Goal: Information Seeking & Learning: Learn about a topic

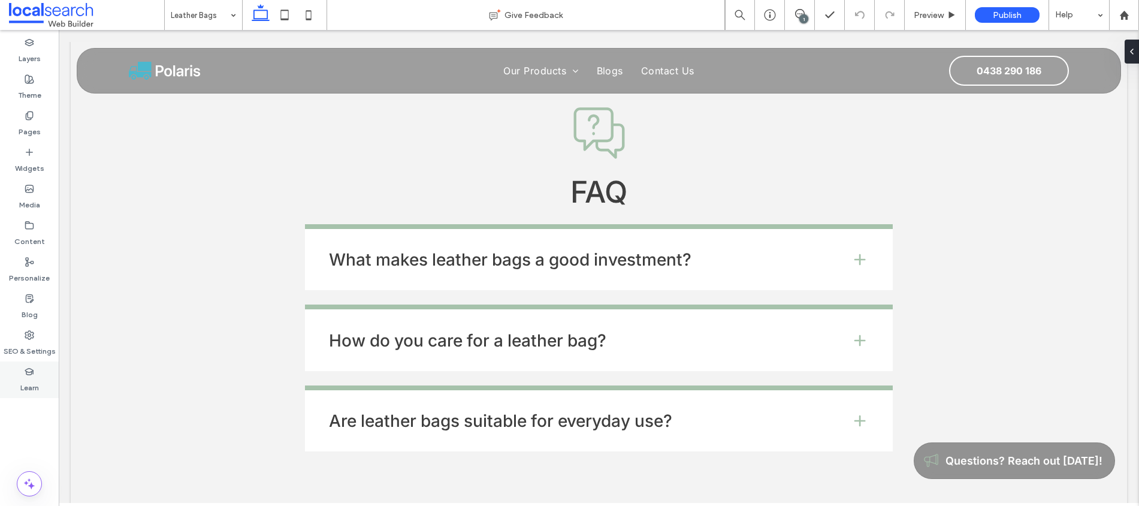
scroll to position [1893, 0]
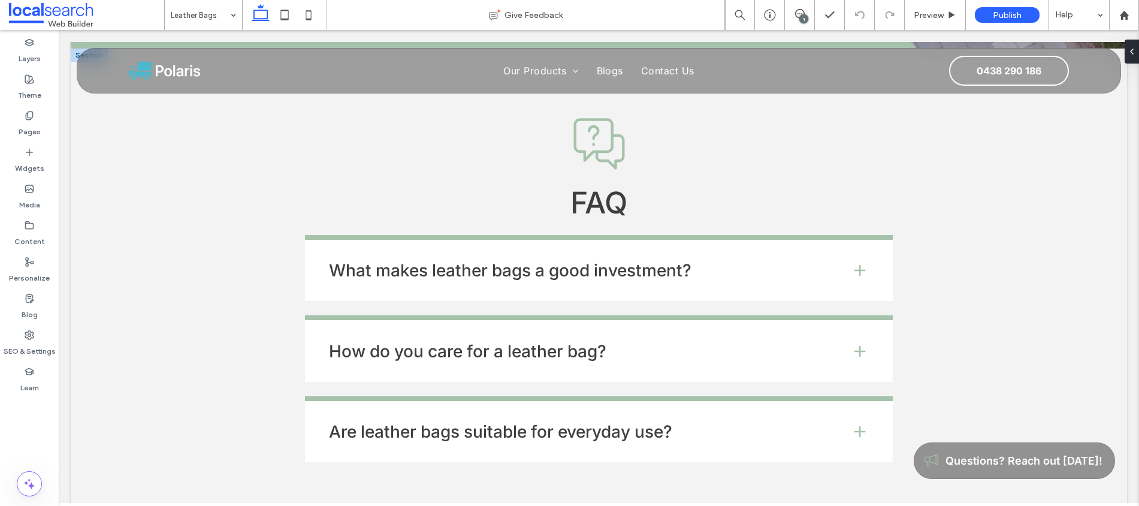
click at [639, 262] on h4 "What makes leather bags a good investment?" at bounding box center [580, 270] width 503 height 17
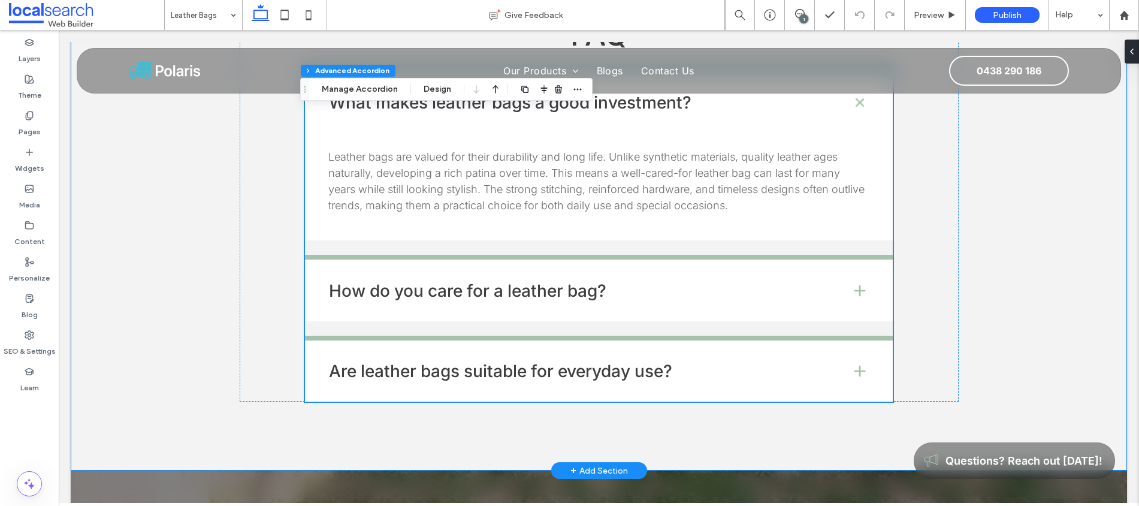
scroll to position [2063, 0]
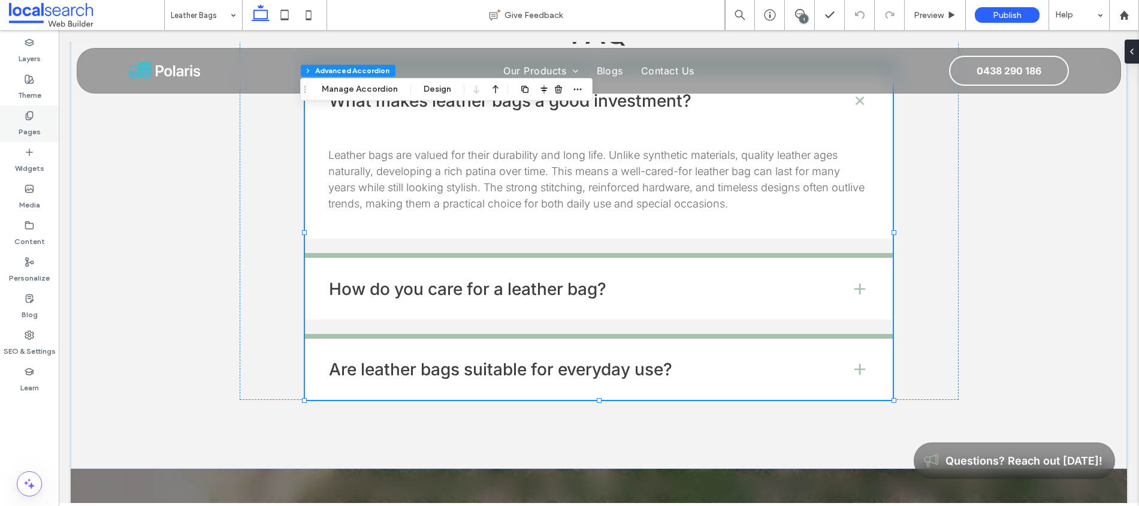
click at [33, 120] on label "Pages" at bounding box center [30, 128] width 22 height 17
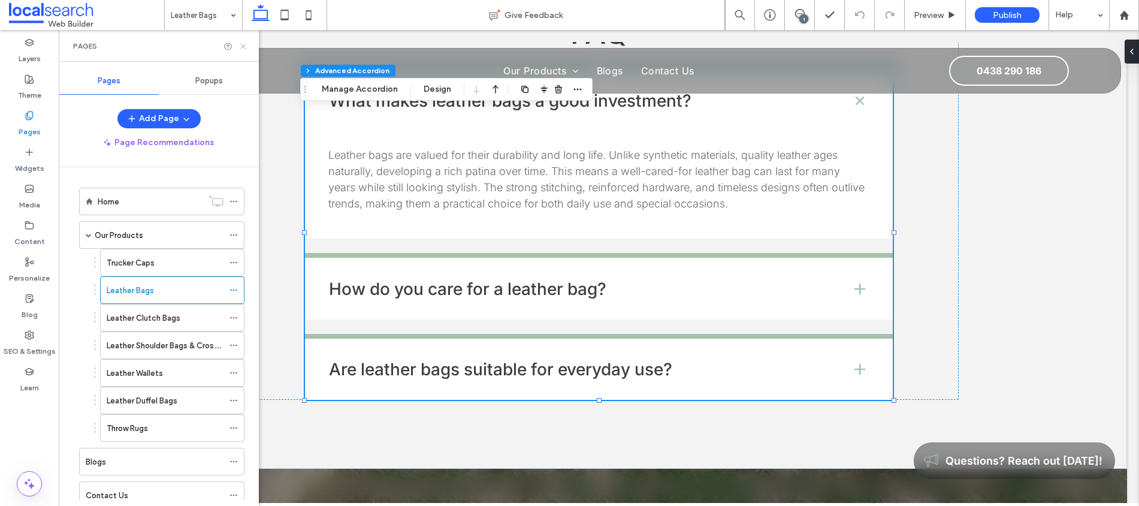
click at [241, 49] on icon at bounding box center [242, 46] width 9 height 9
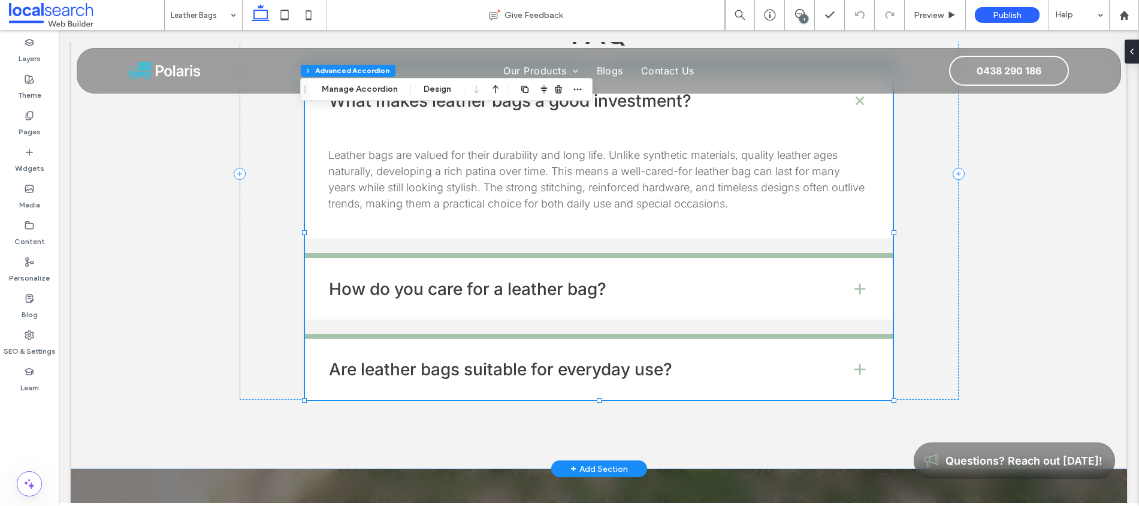
click at [505, 253] on div "How do you care for a leather bag?" at bounding box center [599, 286] width 588 height 66
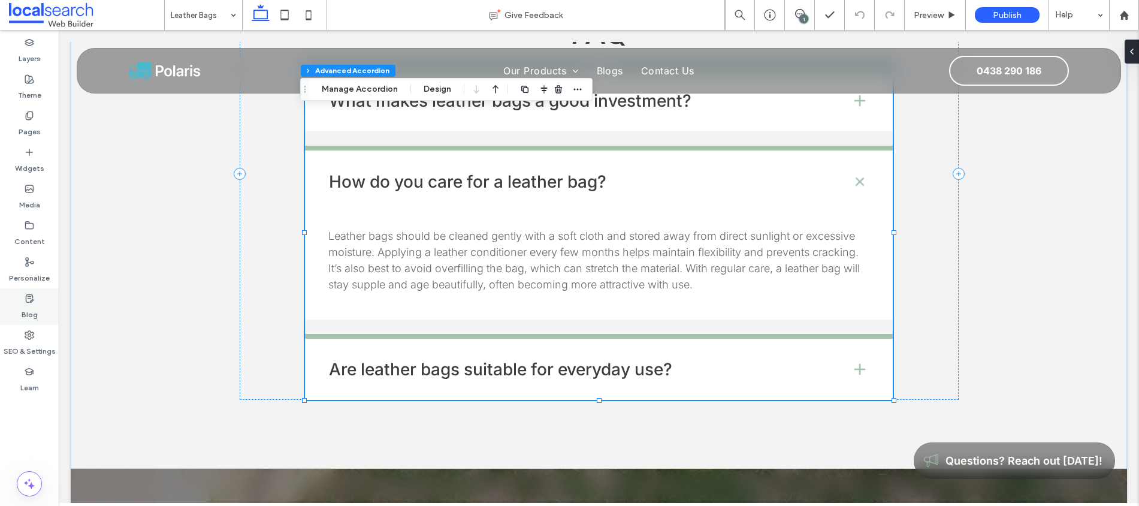
click at [48, 301] on div "Blog" at bounding box center [29, 306] width 59 height 37
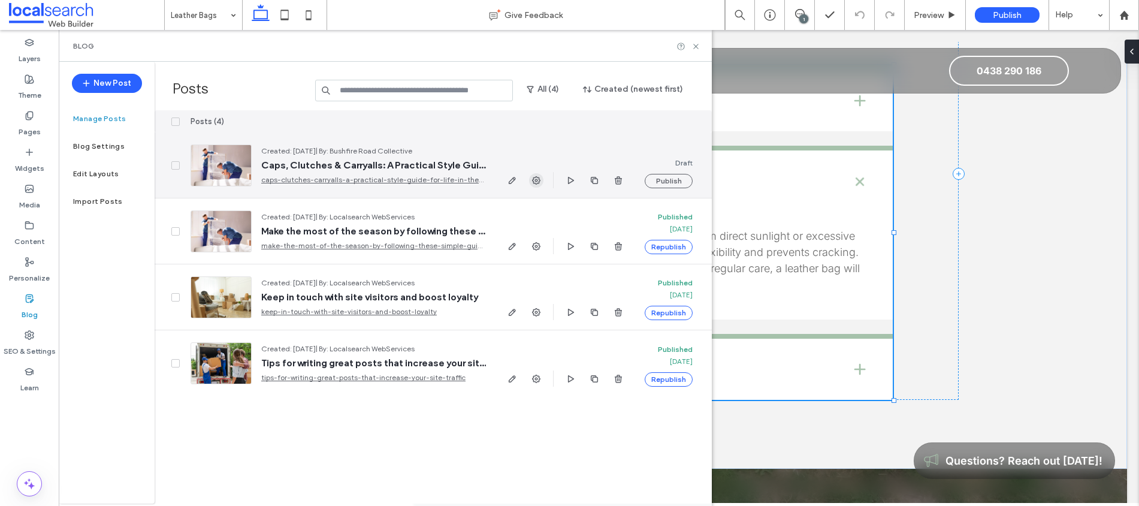
click at [534, 184] on icon "button" at bounding box center [536, 181] width 10 height 10
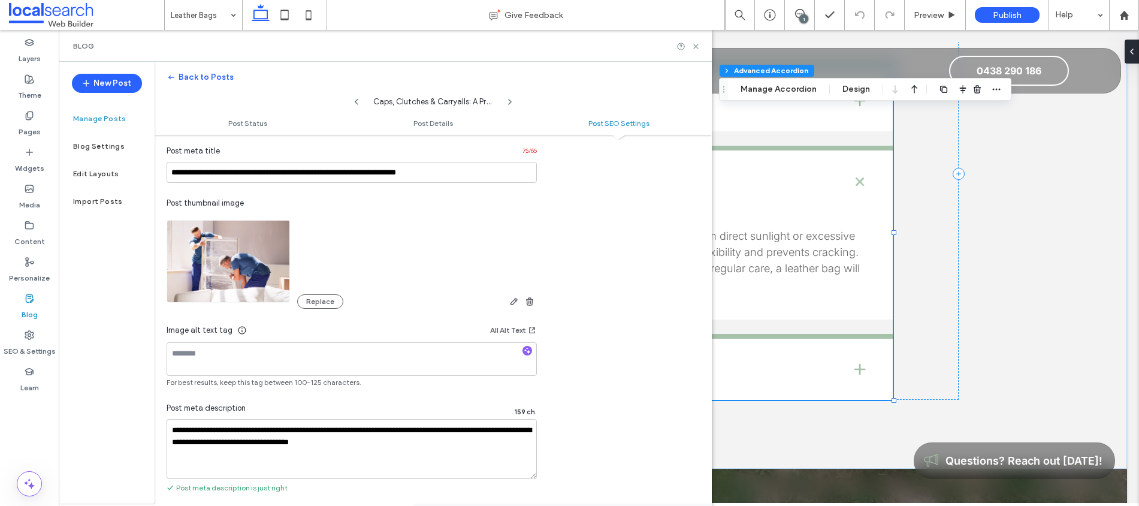
scroll to position [682, 0]
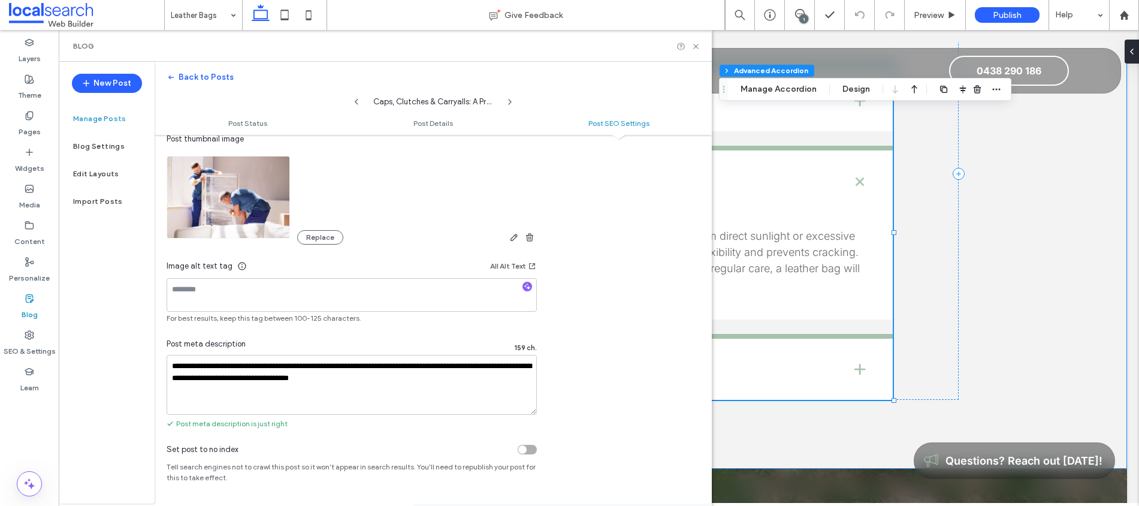
click at [969, 307] on div "FAQ What makes leather bags a good investment? Leather bags are valued for thei…" at bounding box center [599, 174] width 1056 height 590
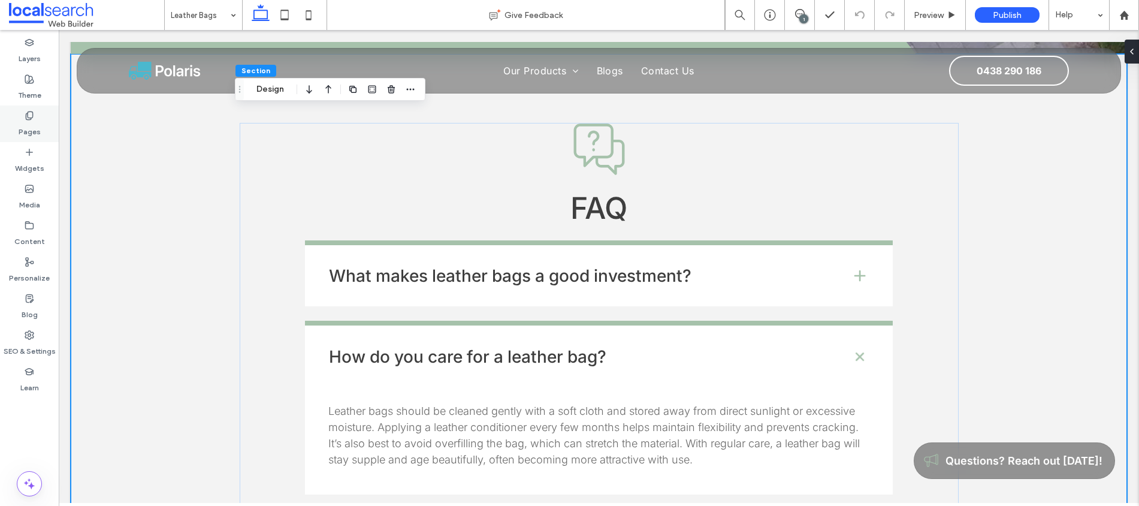
scroll to position [2005, 0]
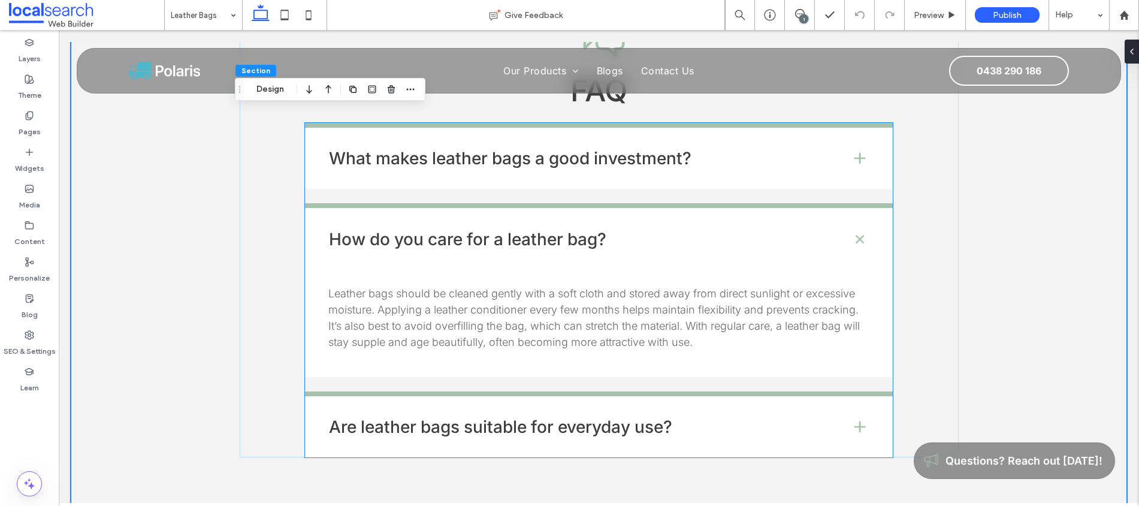
click at [461, 391] on div "Are leather bags suitable for everyday use?" at bounding box center [599, 424] width 588 height 66
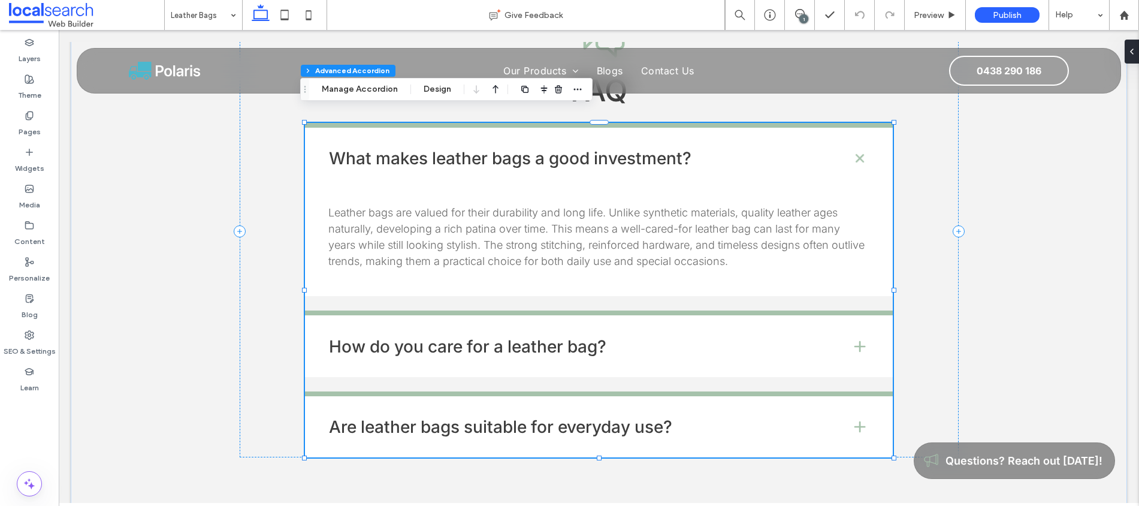
type input "*"
type input "**"
type input "****"
click at [684, 312] on div "How do you care for a leather bag?" at bounding box center [599, 343] width 588 height 66
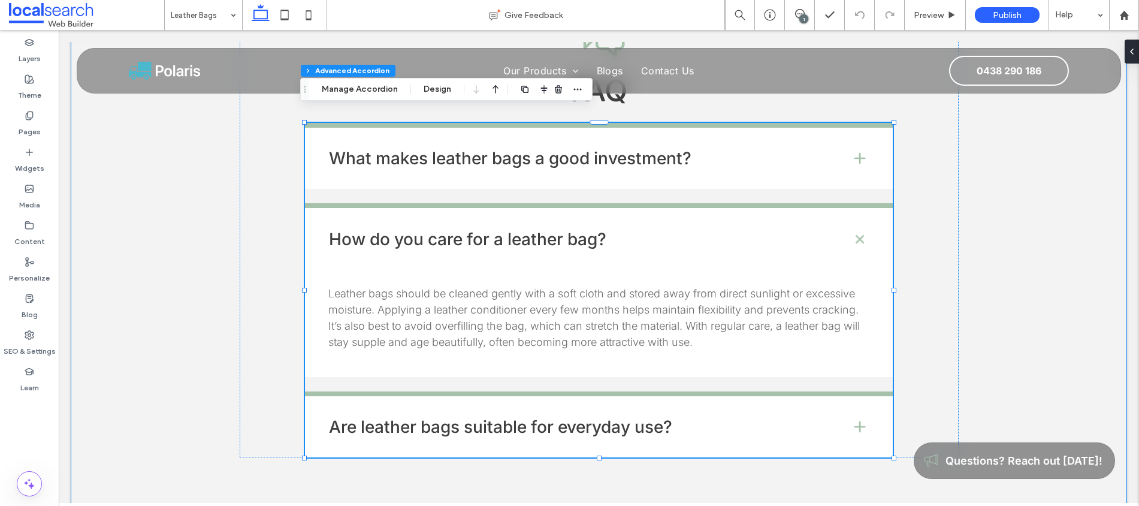
click at [493, 408] on div "FAQ What makes leather bags a good investment? Leather bags are valued for thei…" at bounding box center [599, 231] width 719 height 590
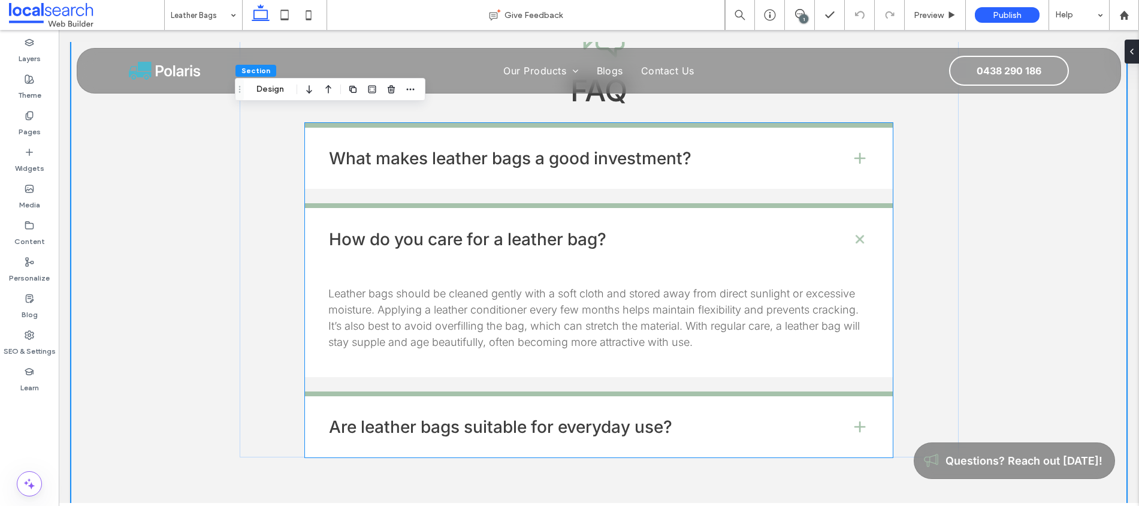
click at [502, 418] on h4 "Are leather bags suitable for everyday use?" at bounding box center [580, 426] width 503 height 17
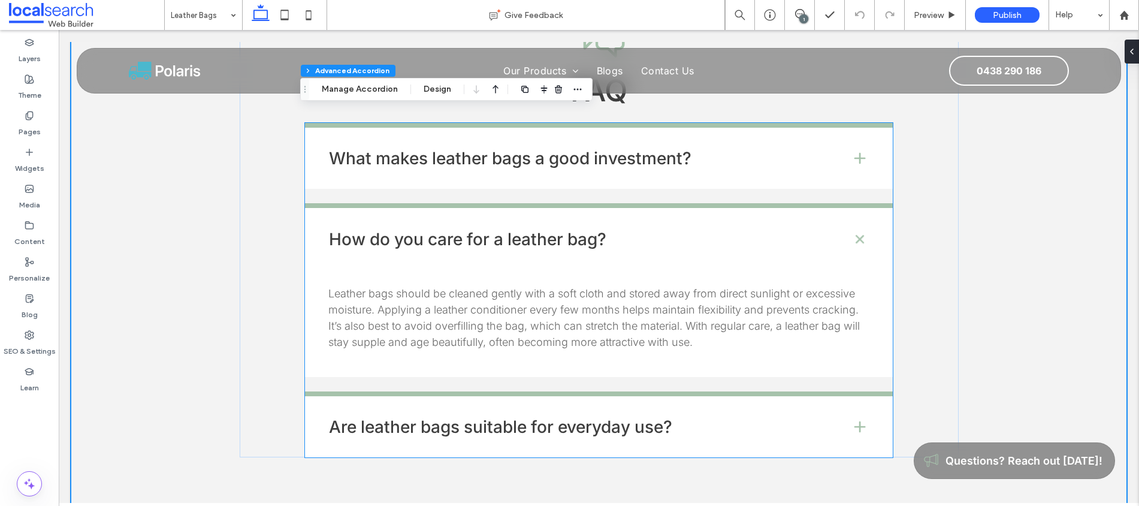
type input "**"
type input "*"
type input "**"
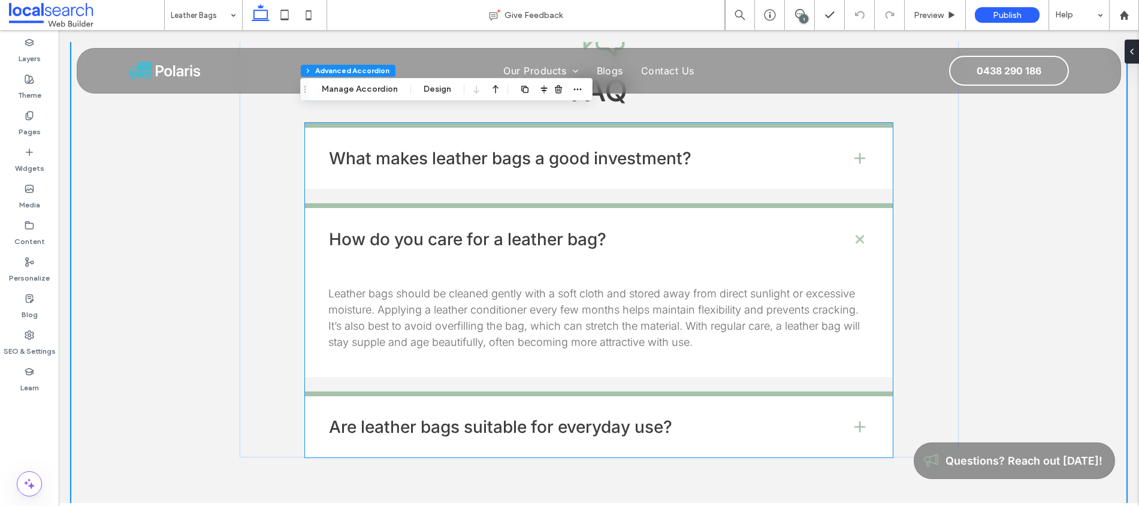
type input "****"
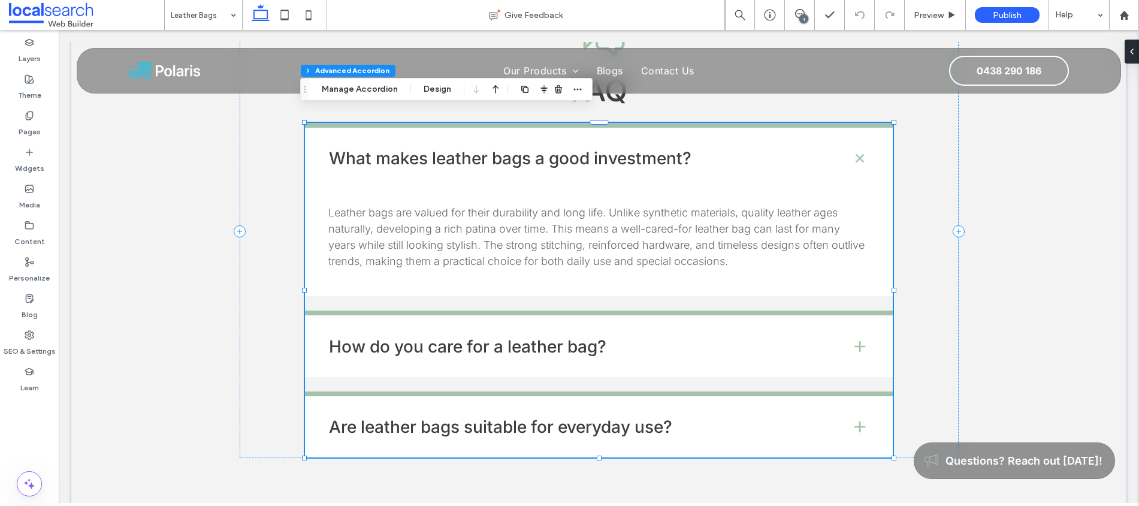
click at [739, 391] on div "Are leather bags suitable for everyday use?" at bounding box center [599, 424] width 588 height 66
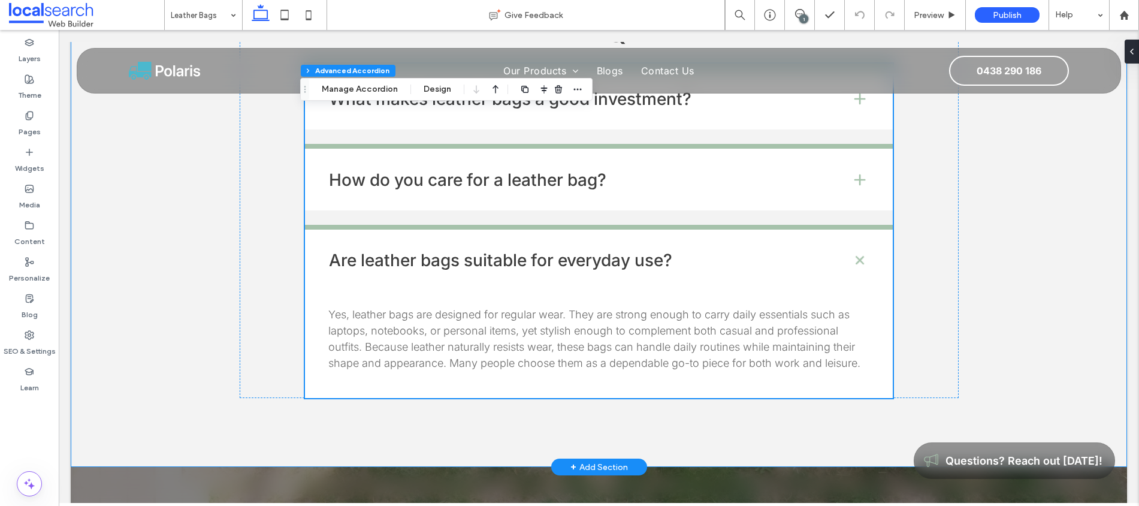
scroll to position [2076, 0]
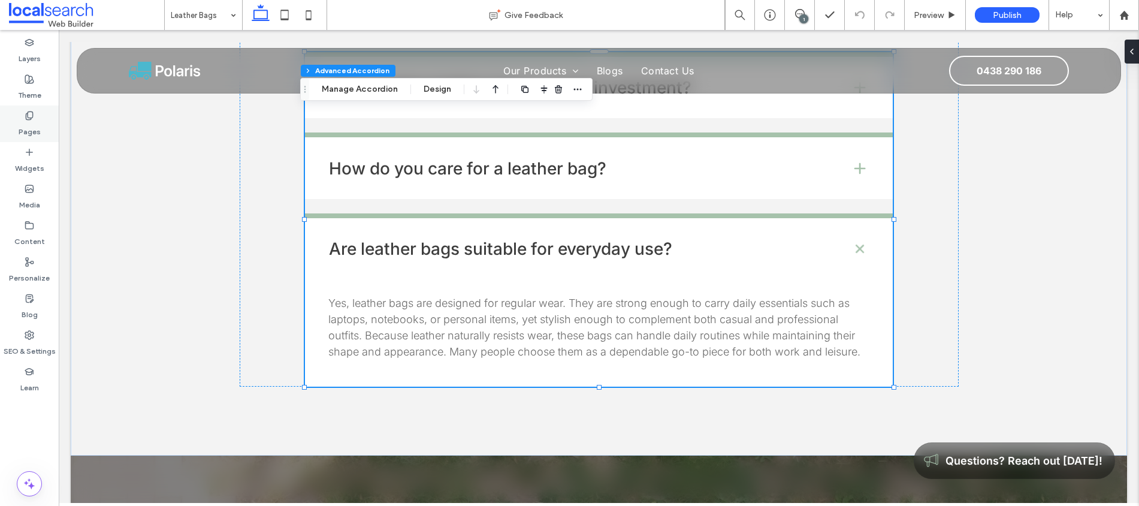
click at [26, 123] on label "Pages" at bounding box center [30, 128] width 22 height 17
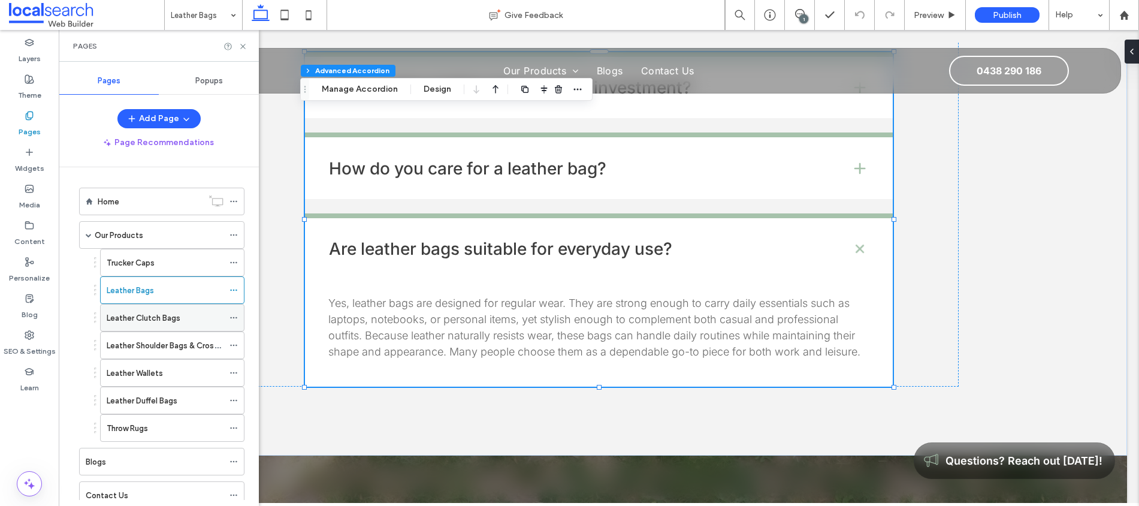
click at [126, 321] on label "Leather Clutch Bags" at bounding box center [144, 317] width 74 height 21
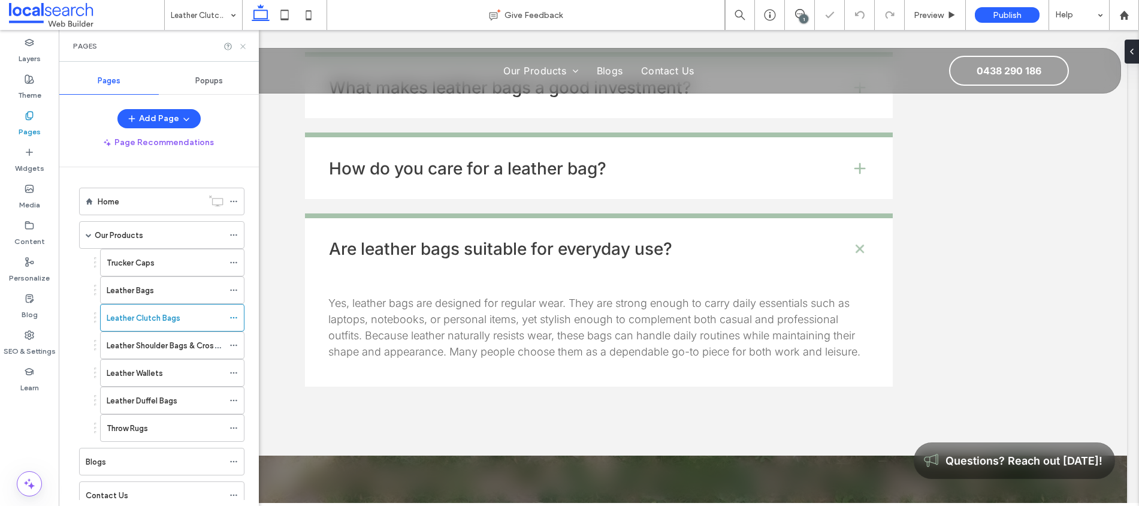
click at [243, 47] on icon at bounding box center [242, 46] width 9 height 9
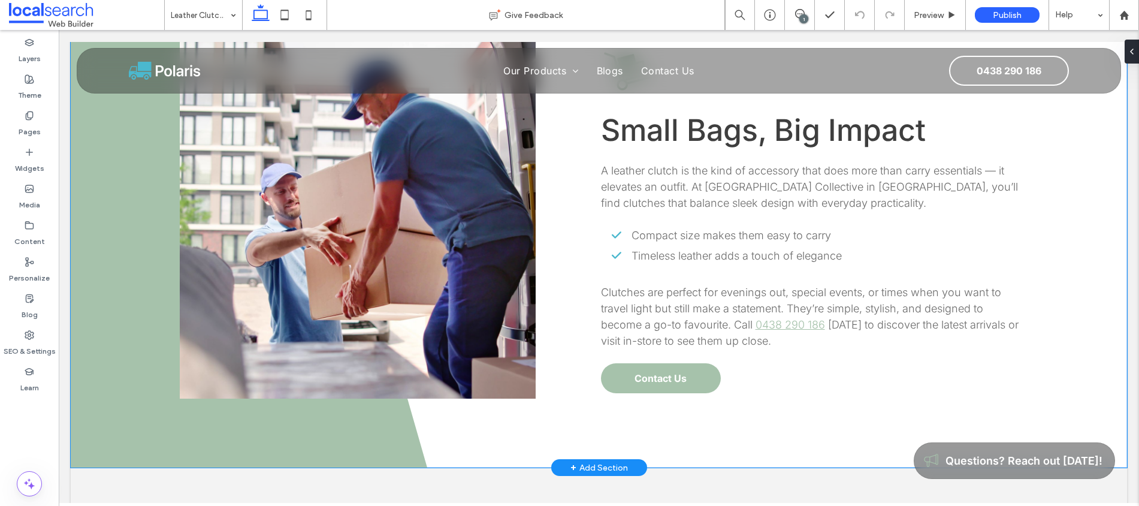
scroll to position [605, 0]
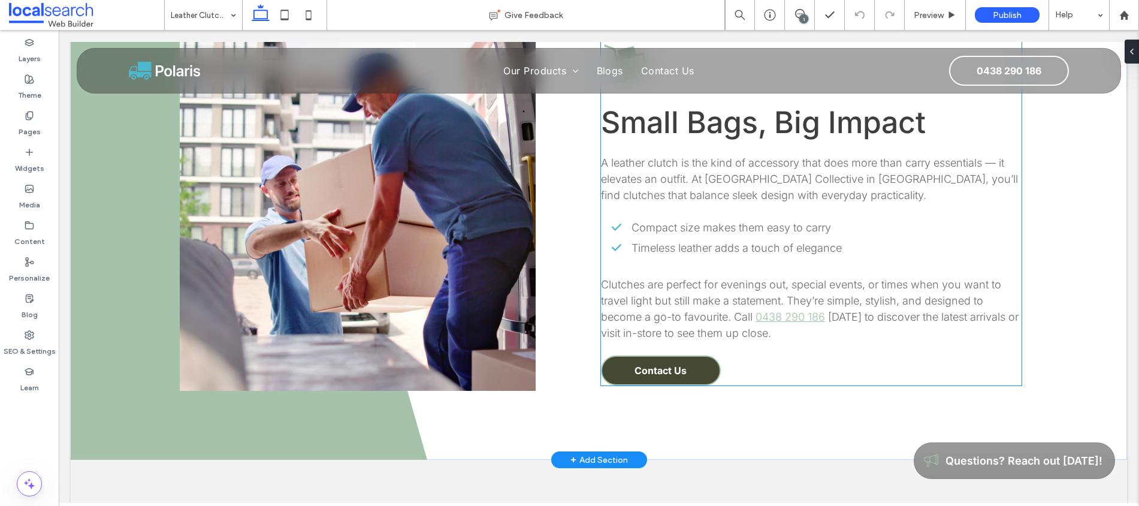
click at [660, 364] on span "Contact Us" at bounding box center [660, 370] width 52 height 12
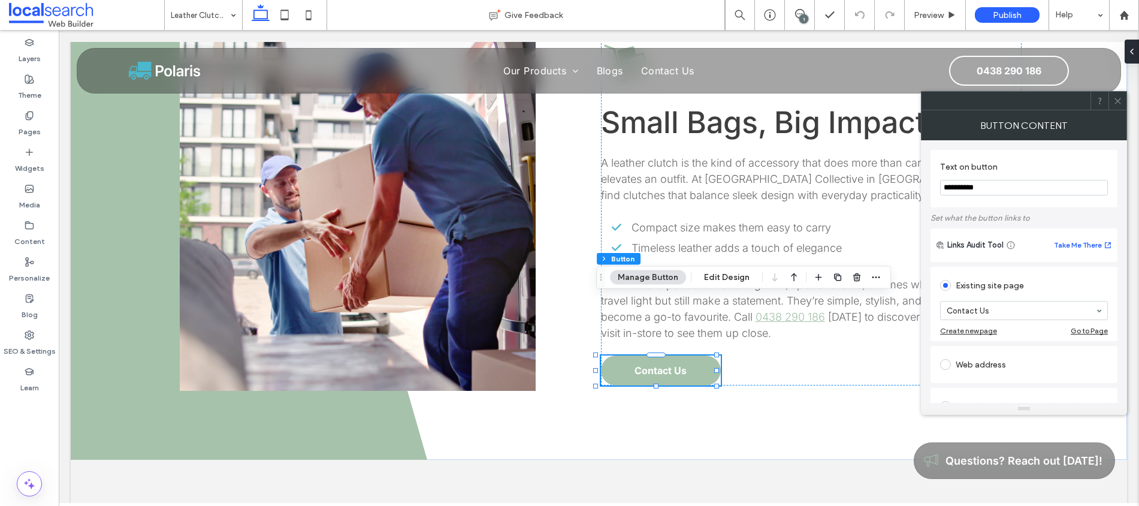
click at [1120, 110] on div "Button Content" at bounding box center [1024, 125] width 206 height 30
click at [1121, 98] on icon at bounding box center [1117, 100] width 9 height 9
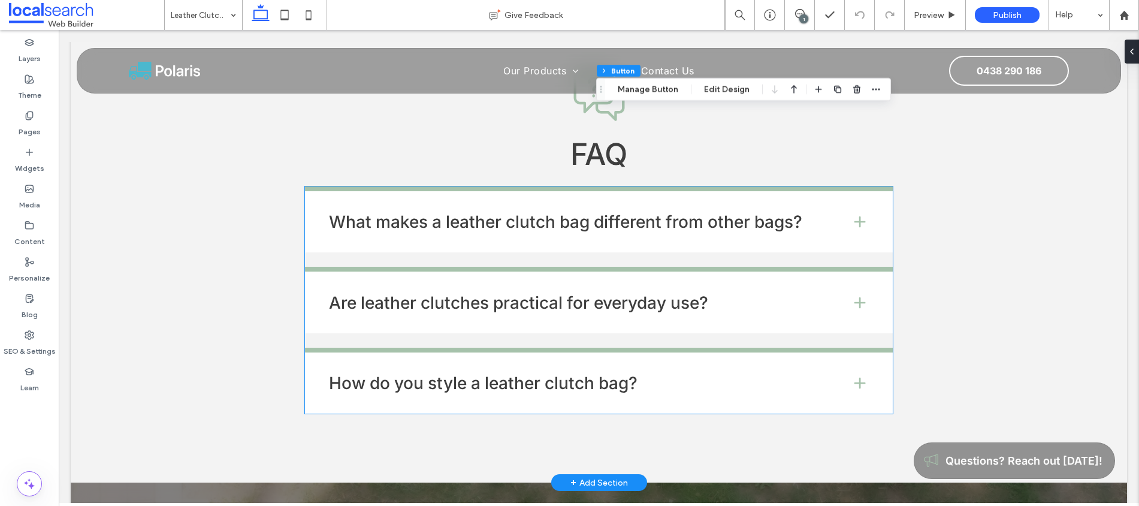
scroll to position [1924, 0]
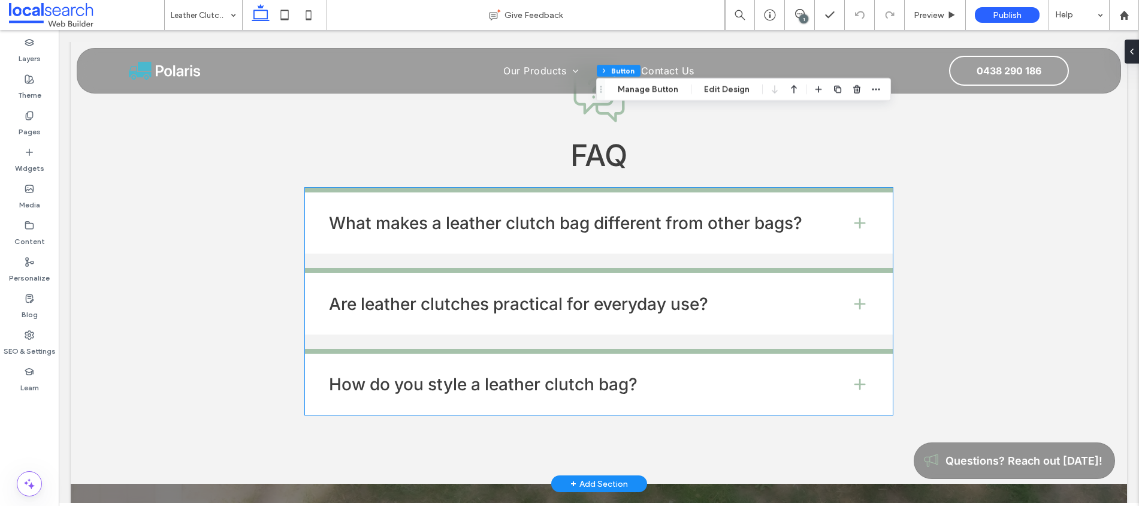
click at [769, 214] on h4 "What makes a leather clutch bag different from other bags?" at bounding box center [580, 222] width 503 height 17
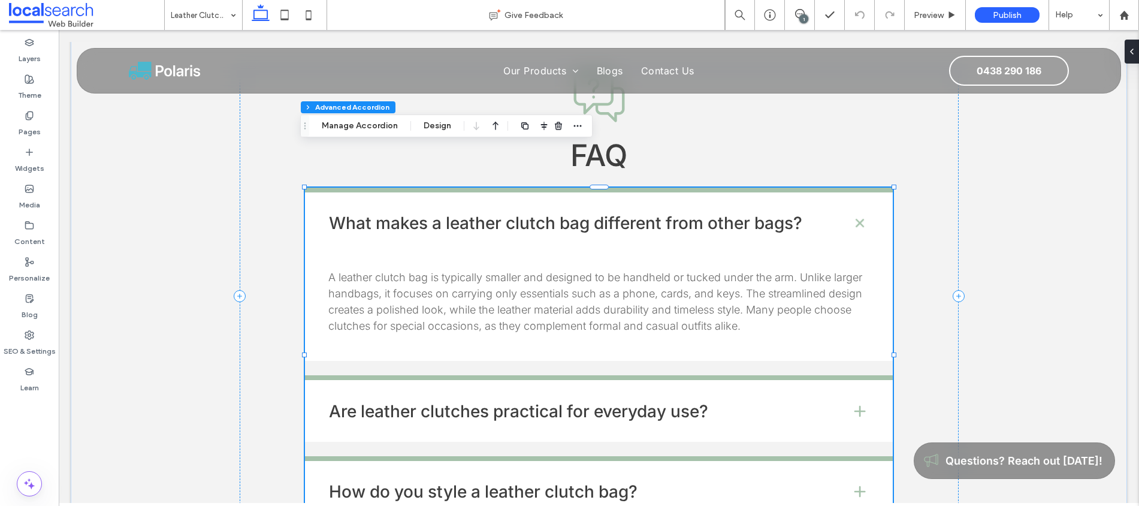
click at [791, 403] on h4 "Are leather clutches practical for everyday use?" at bounding box center [580, 411] width 503 height 17
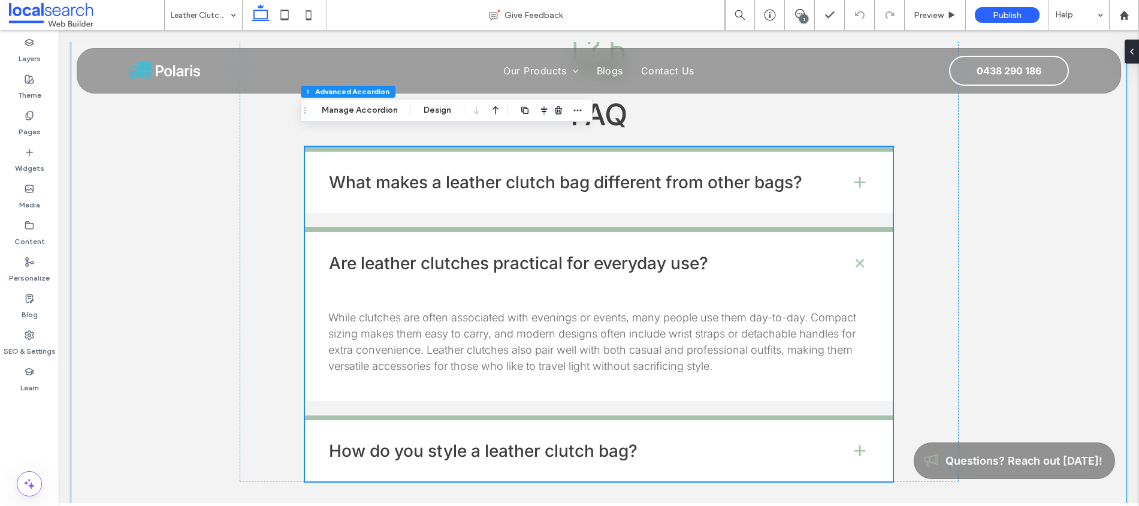
scroll to position [1986, 0]
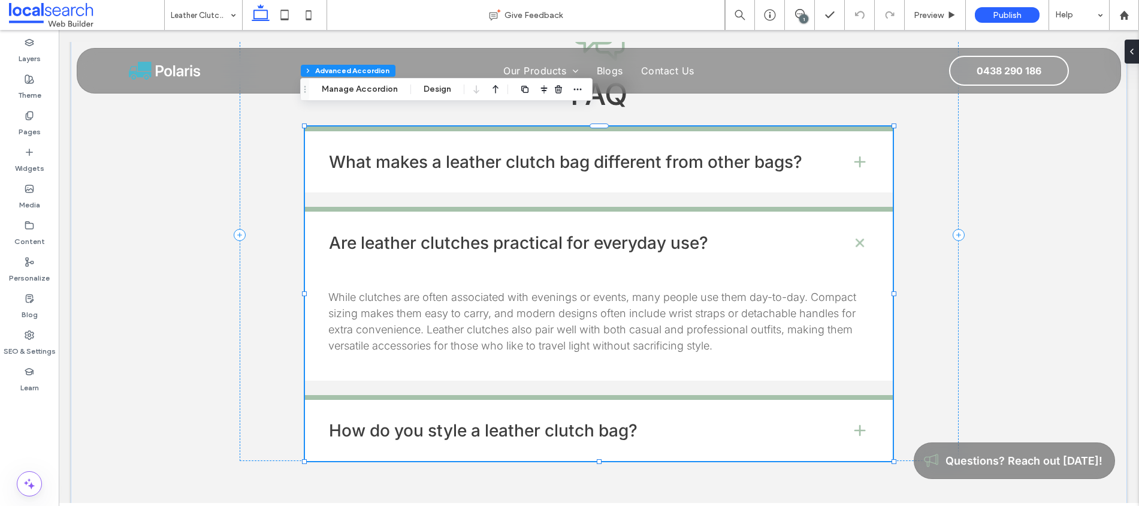
click at [776, 422] on h4 "How do you style a leather clutch bag?" at bounding box center [580, 430] width 503 height 17
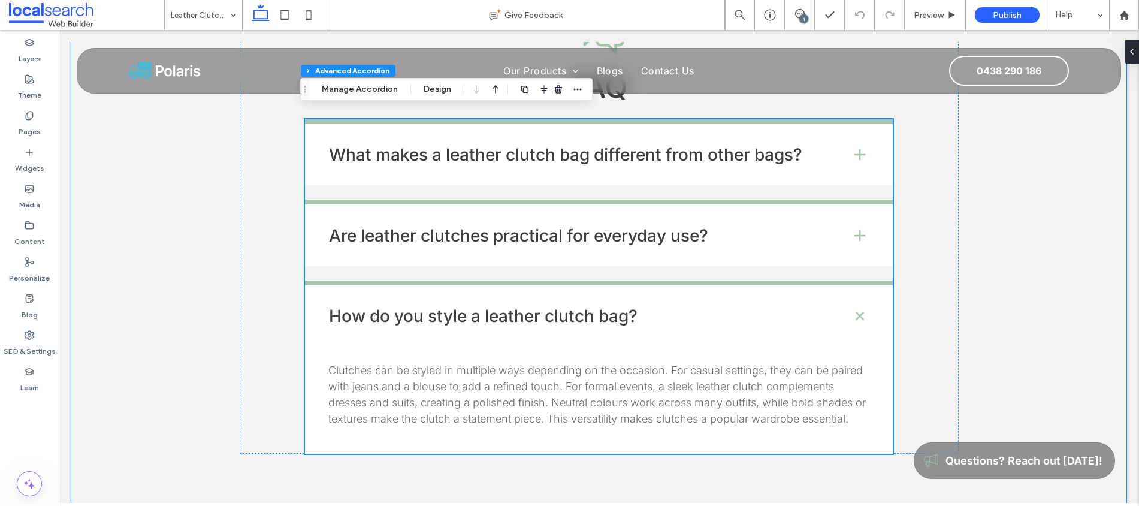
scroll to position [2009, 0]
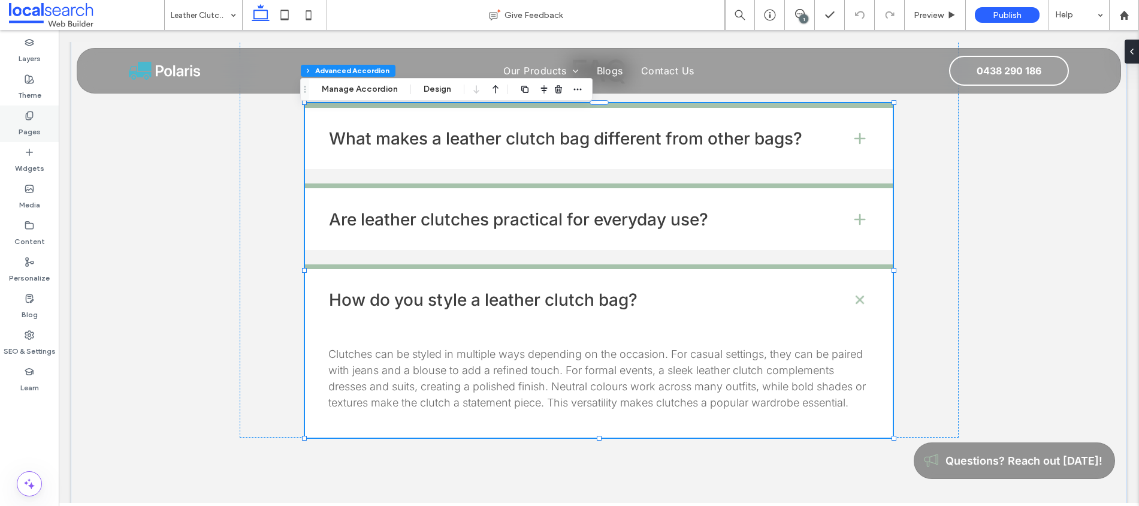
click at [45, 125] on div "Pages" at bounding box center [29, 123] width 59 height 37
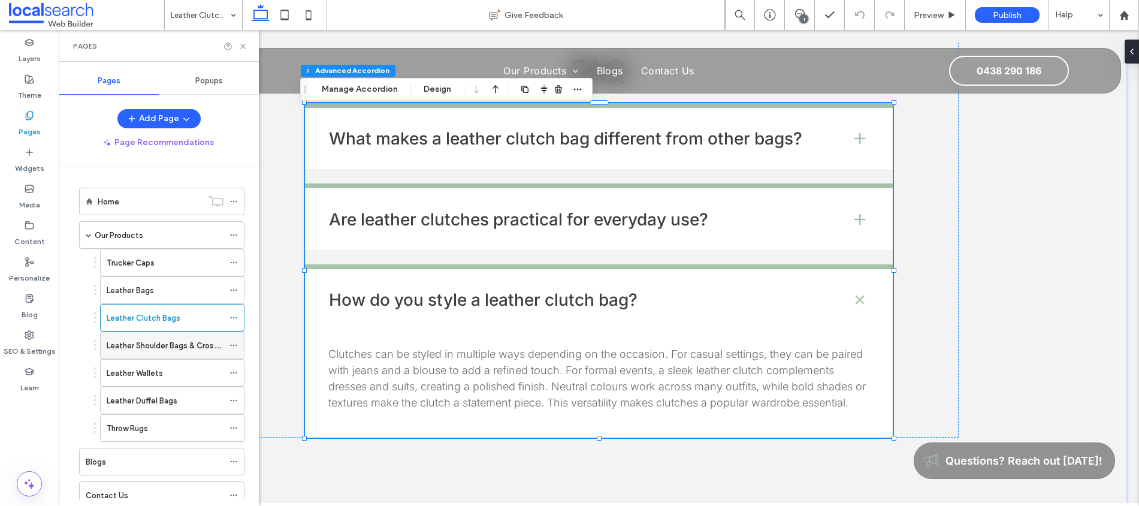
click at [162, 349] on label "Leather Shoulder Bags & Crossbodys" at bounding box center [174, 345] width 134 height 21
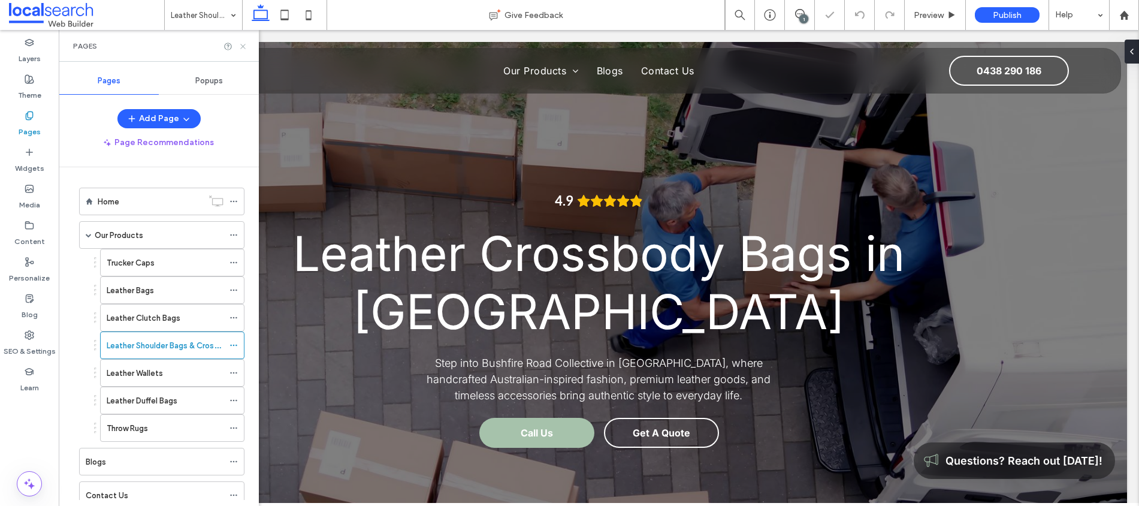
drag, startPoint x: 243, startPoint y: 47, endPoint x: 492, endPoint y: 212, distance: 299.6
click at [243, 47] on icon at bounding box center [242, 46] width 9 height 9
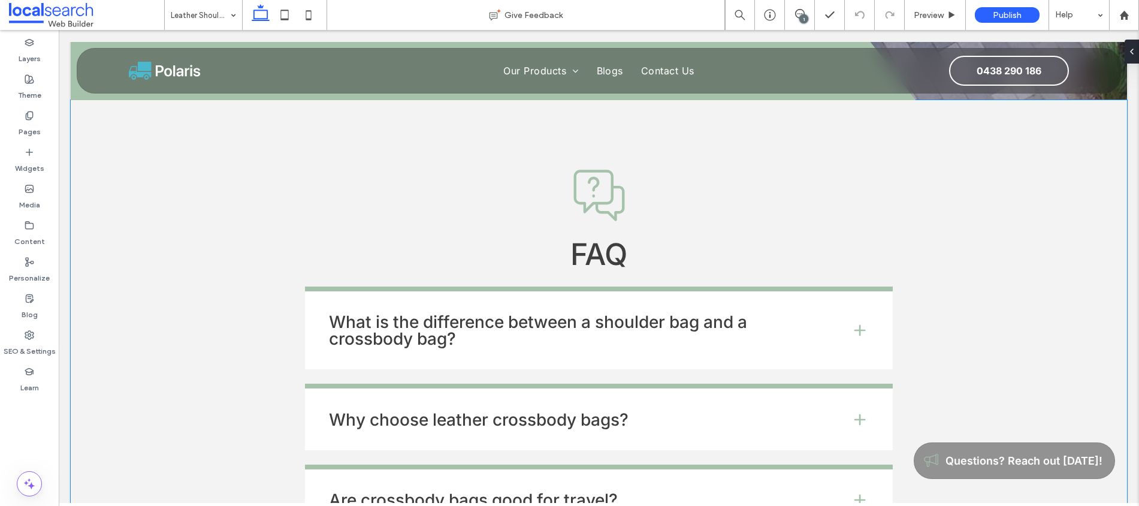
scroll to position [1890, 0]
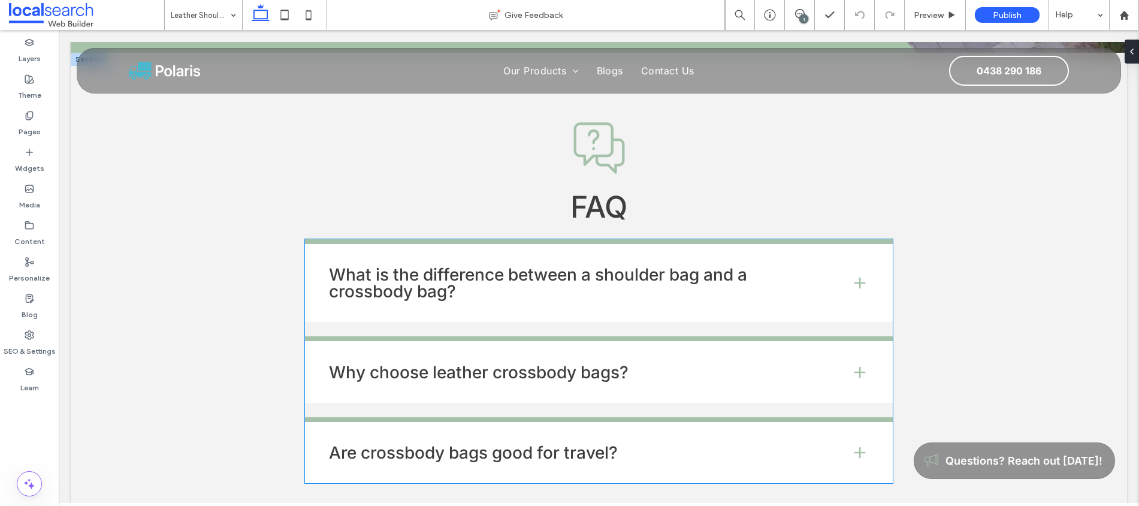
click at [826, 292] on h4 "What is the difference between a shoulder bag and a crossbody bag?" at bounding box center [580, 283] width 503 height 34
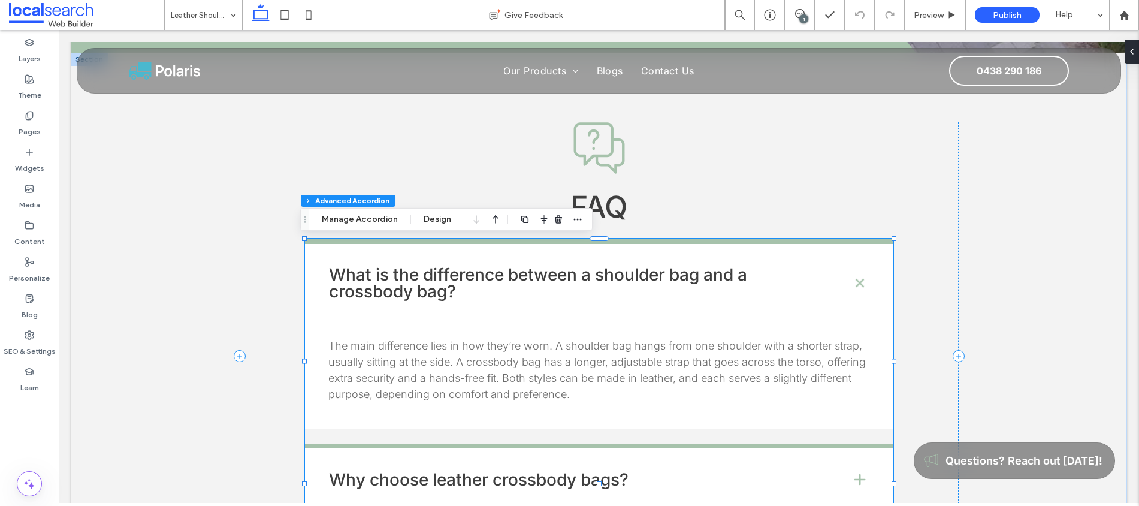
type input "*"
type input "**"
type input "****"
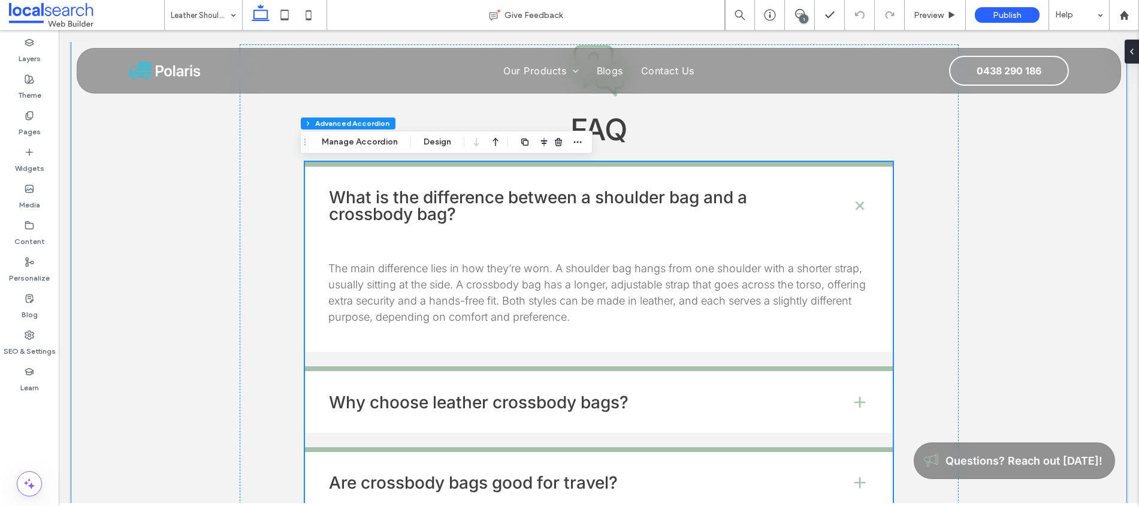
scroll to position [2023, 0]
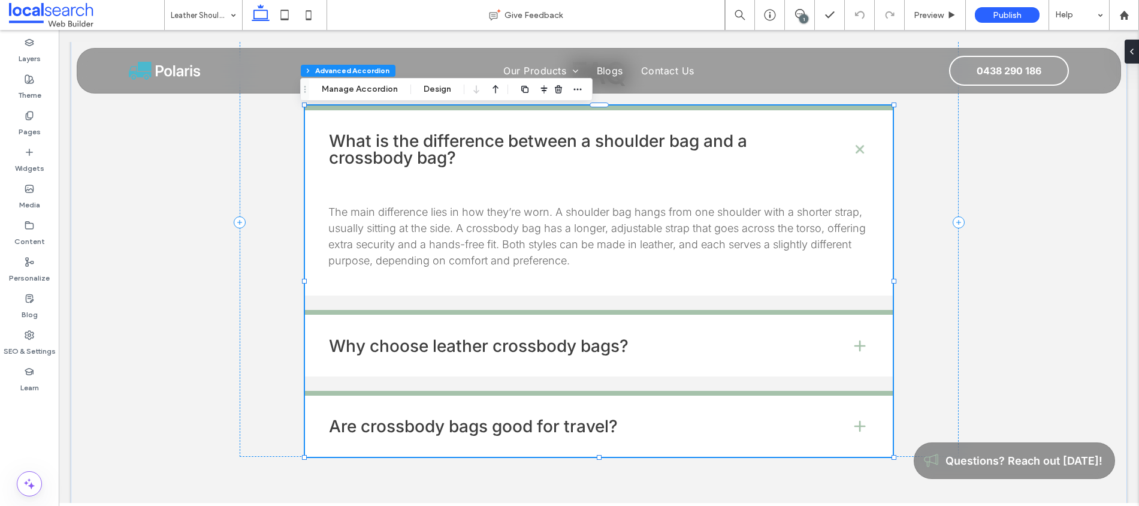
click at [641, 340] on h4 "Why choose leather crossbody bags?" at bounding box center [580, 345] width 503 height 17
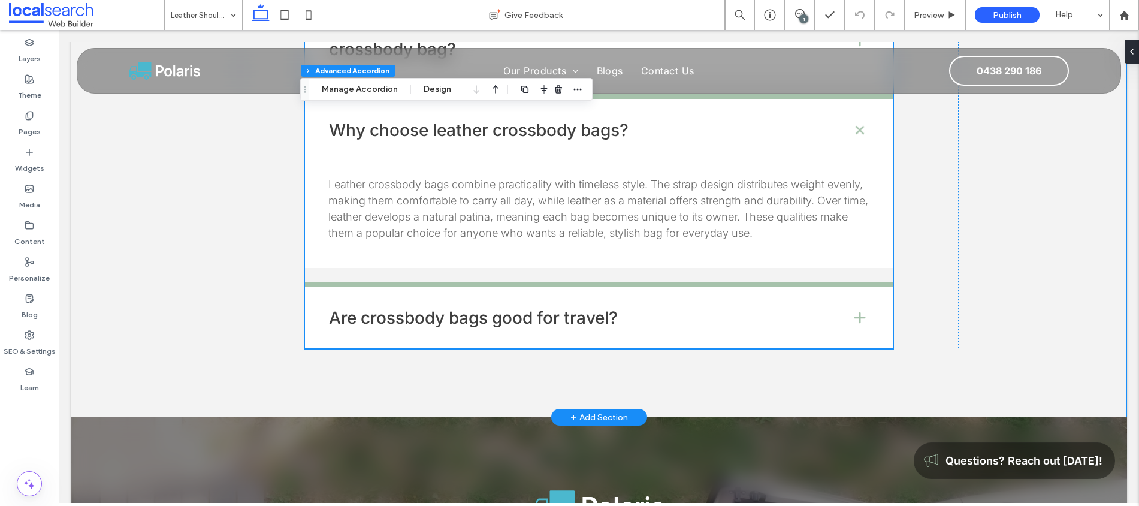
scroll to position [2117, 0]
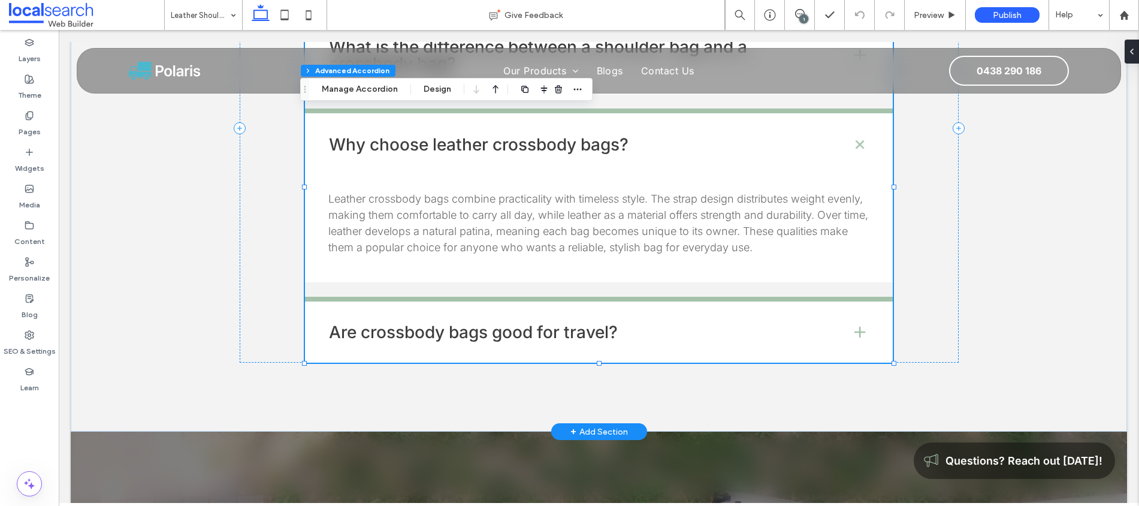
click at [550, 346] on div "Are crossbody bags good for travel?" at bounding box center [599, 330] width 588 height 66
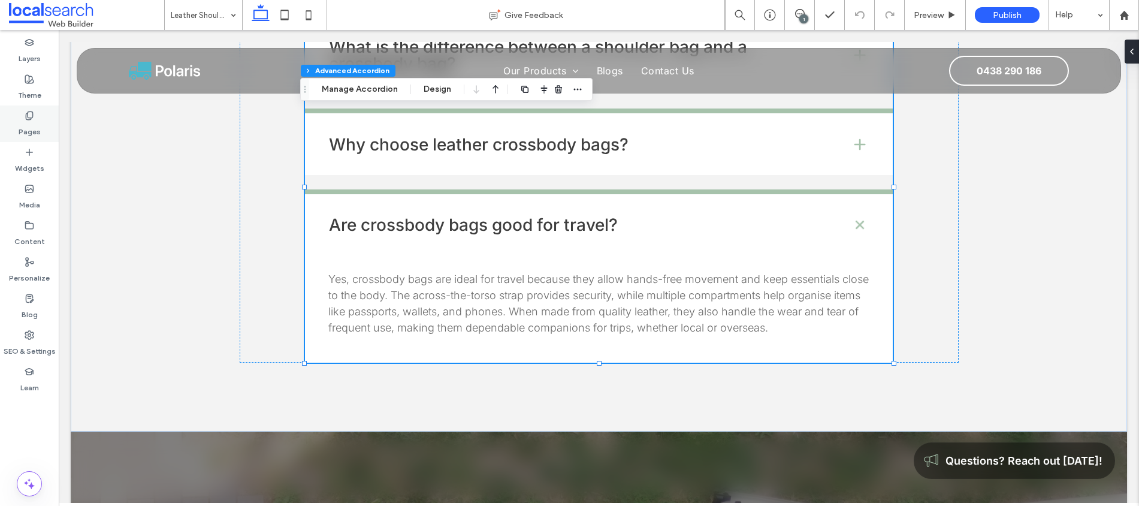
click at [41, 130] on div "Pages" at bounding box center [29, 123] width 59 height 37
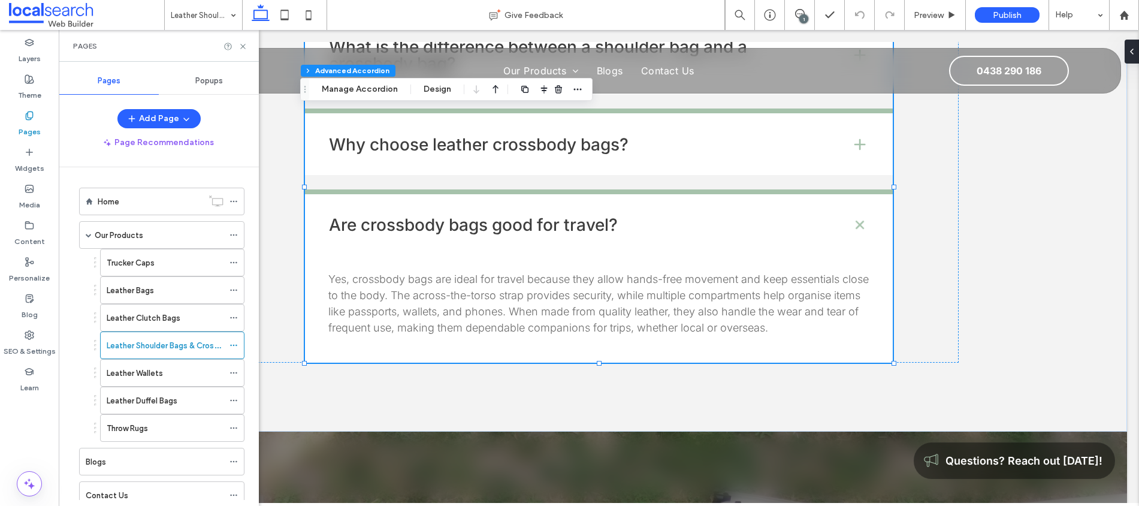
click at [152, 367] on label "Leather Wallets" at bounding box center [135, 372] width 56 height 21
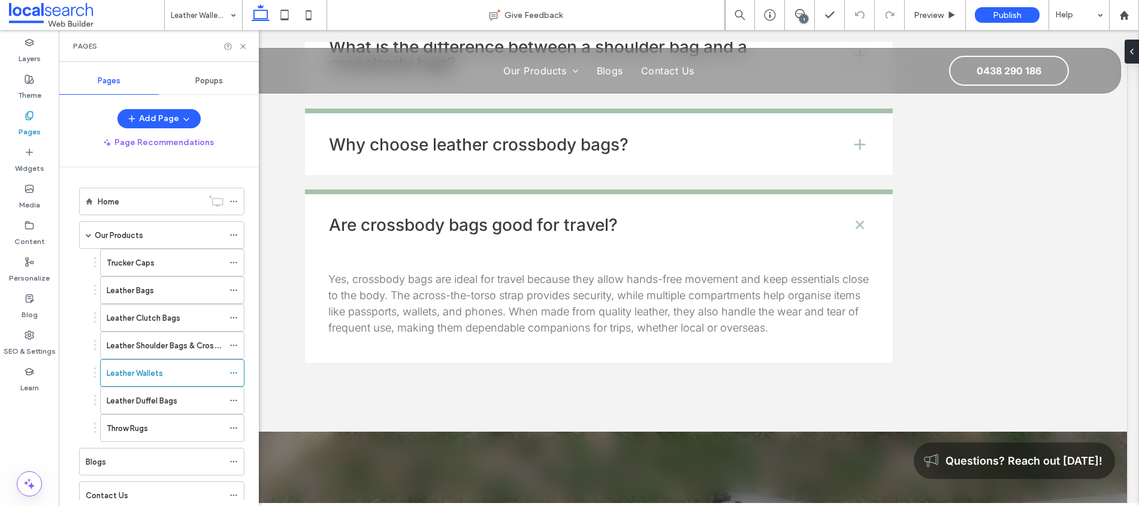
click at [244, 47] on icon at bounding box center [242, 46] width 9 height 9
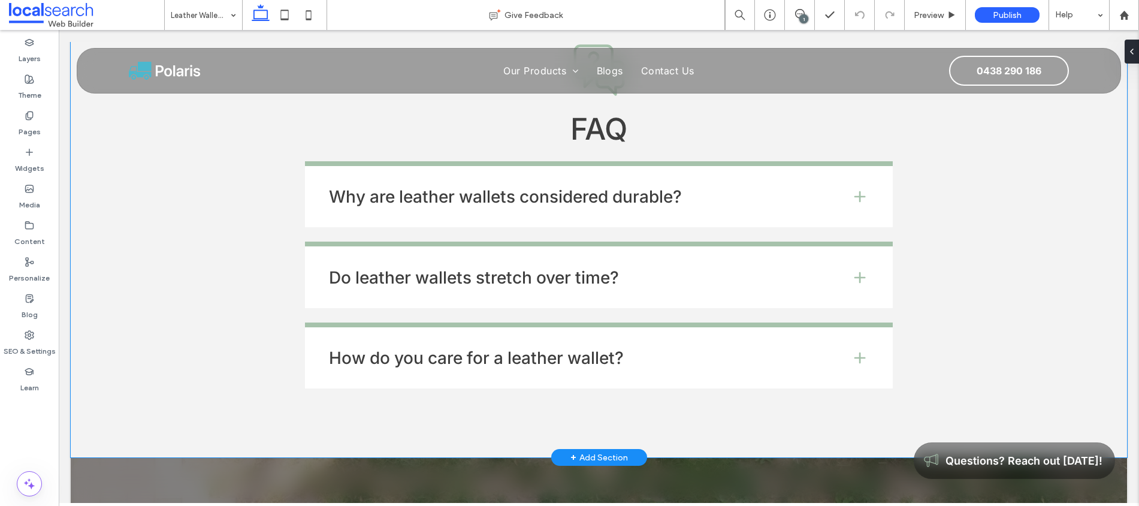
scroll to position [1802, 0]
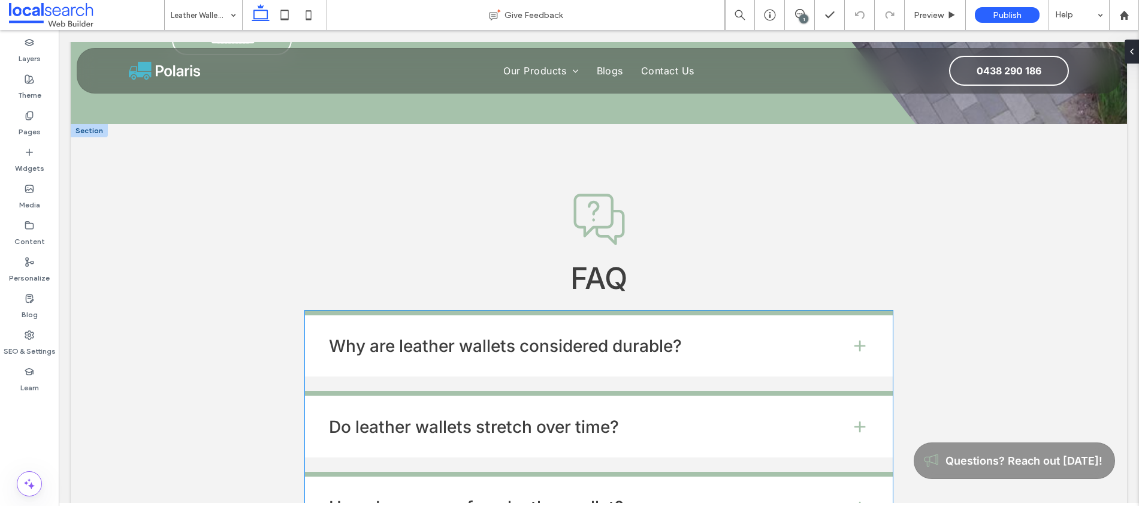
click at [697, 325] on div "Why are leather wallets considered durable? Leather is naturally strong, flexib…" at bounding box center [599, 423] width 588 height 227
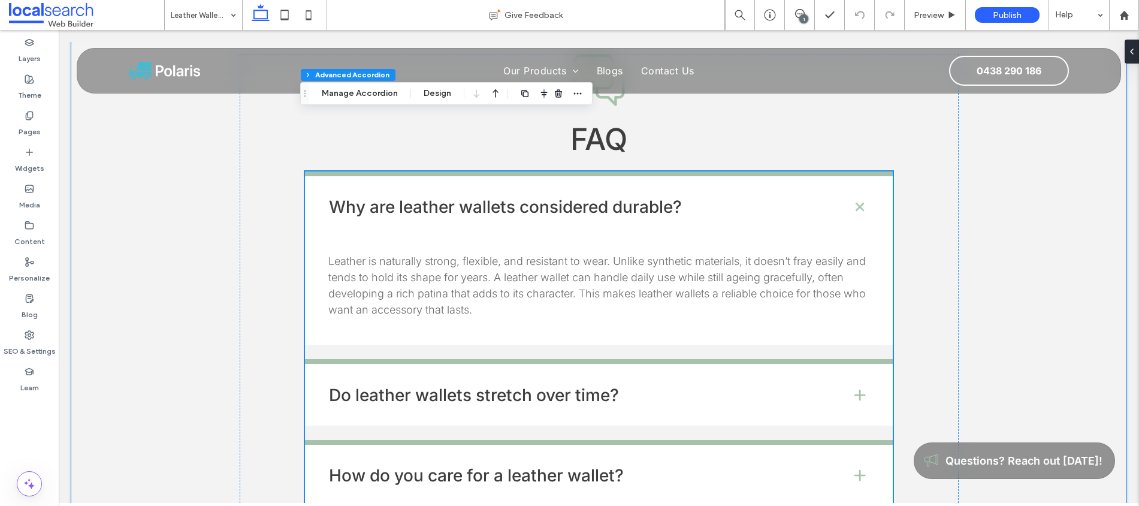
scroll to position [1954, 0]
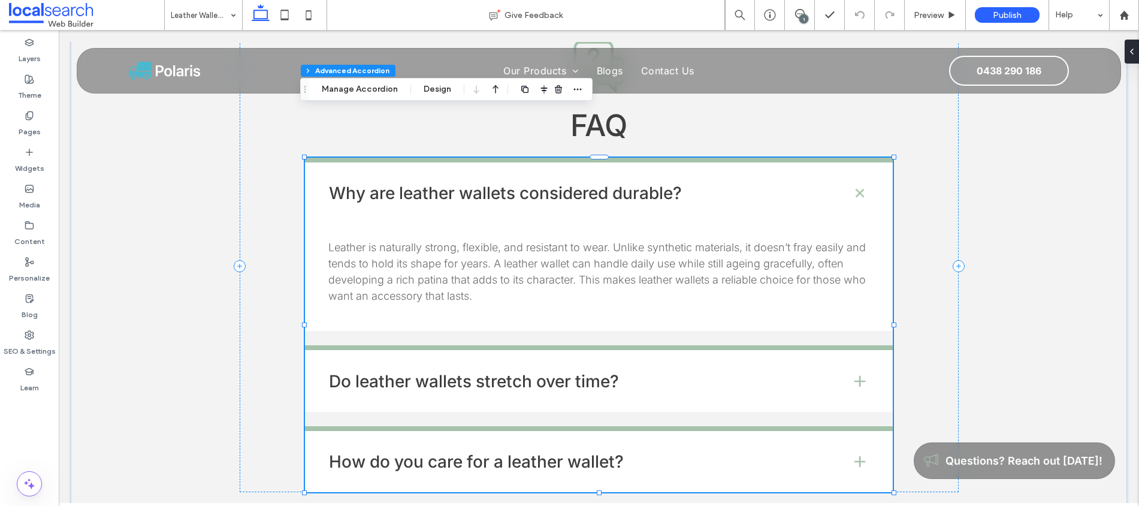
click at [757, 373] on h4 "Do leather wallets stretch over time?" at bounding box center [580, 381] width 503 height 17
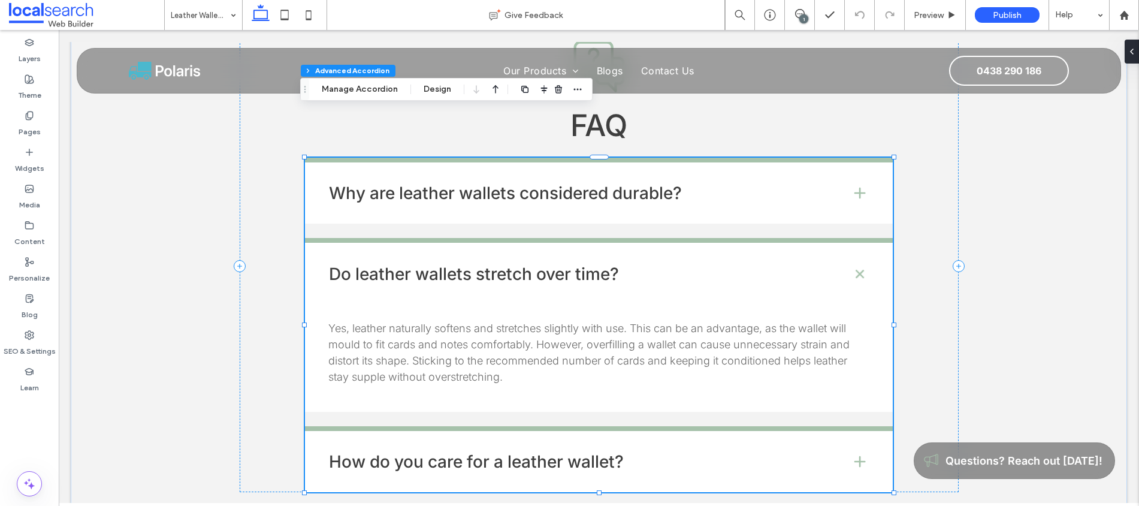
click at [664, 453] on h4 "How do you care for a leather wallet?" at bounding box center [580, 461] width 503 height 17
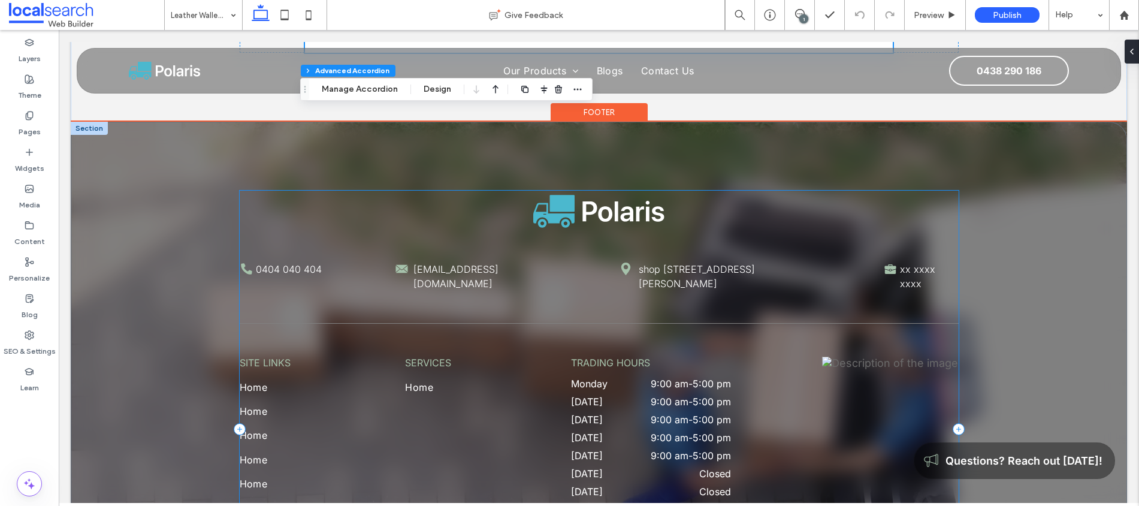
scroll to position [2401, 0]
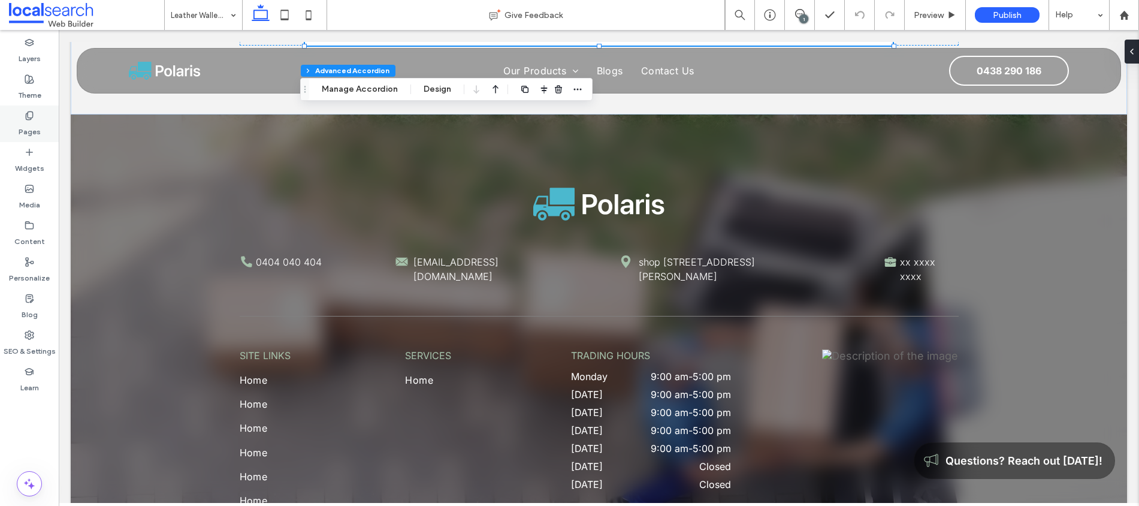
click at [4, 117] on div "Pages" at bounding box center [29, 123] width 59 height 37
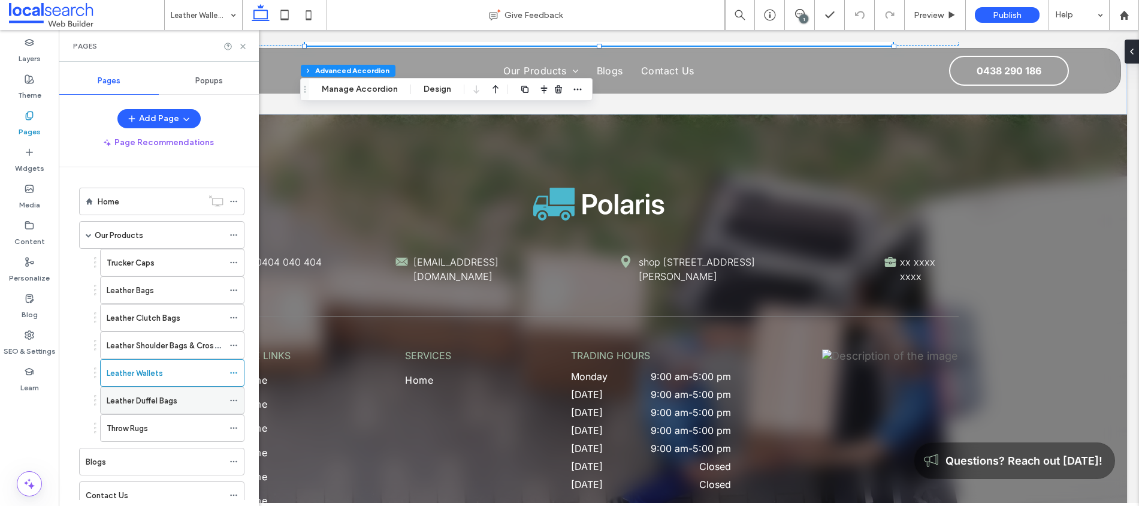
click at [168, 404] on label "Leather Duffel Bags" at bounding box center [142, 400] width 71 height 21
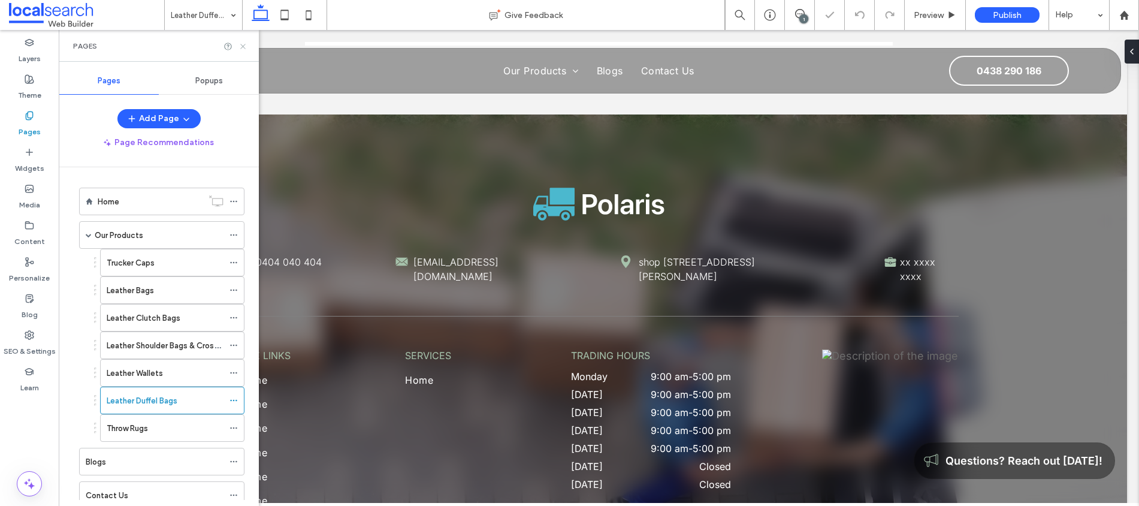
click at [244, 47] on icon at bounding box center [242, 46] width 9 height 9
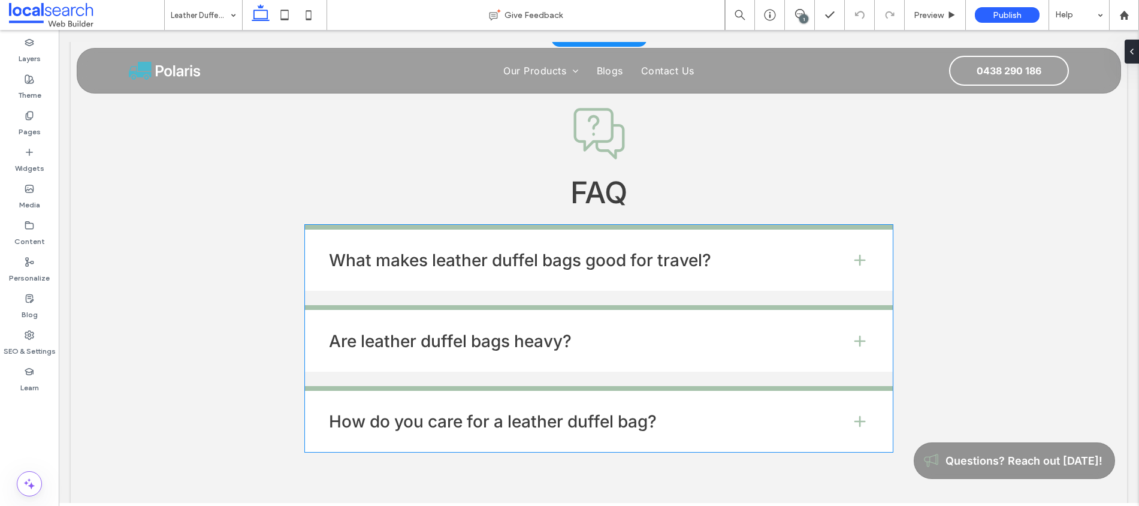
scroll to position [1940, 0]
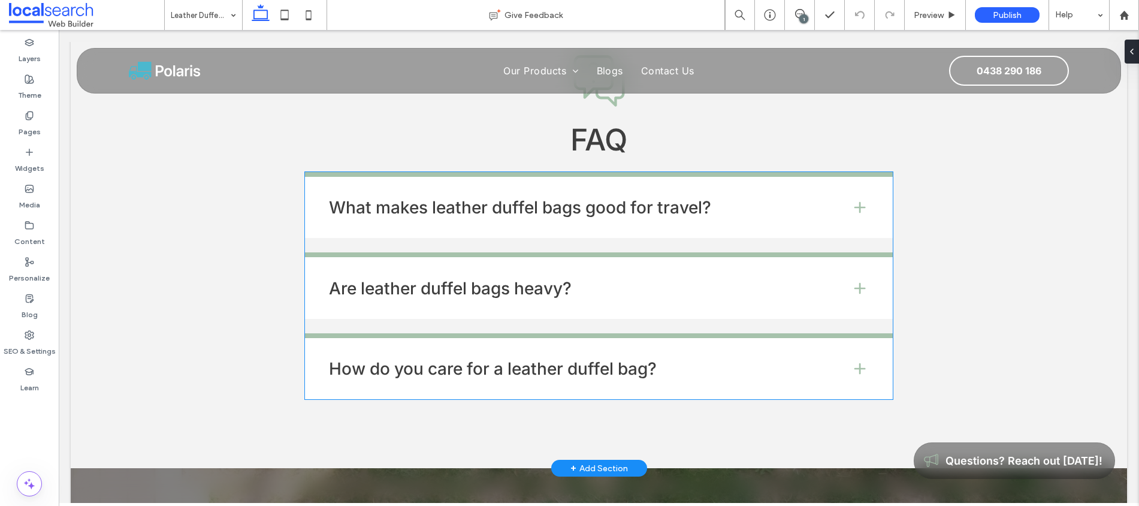
click at [677, 207] on h4 "What makes leather duffel bags good for travel?" at bounding box center [580, 207] width 503 height 17
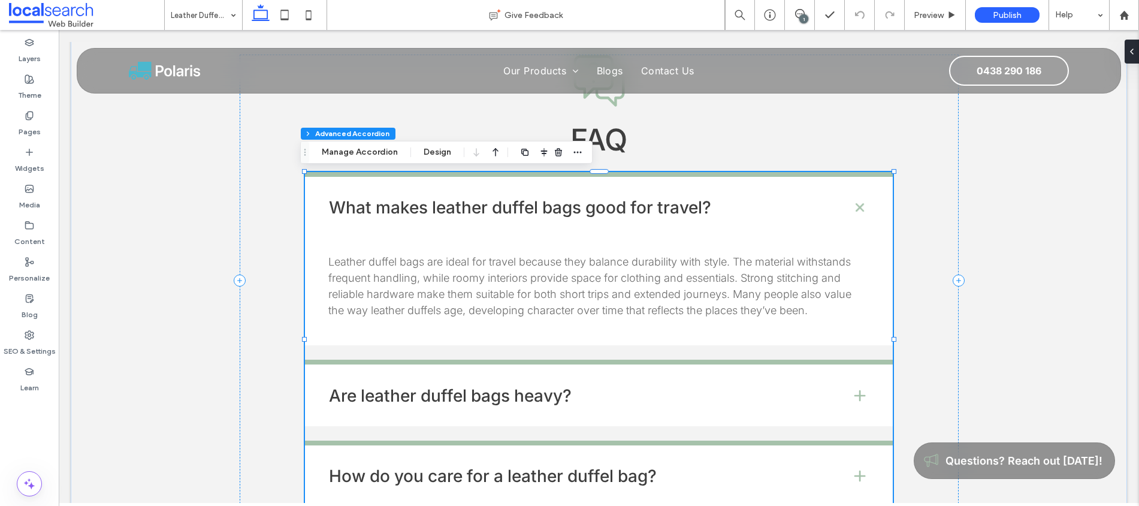
click at [852, 393] on span at bounding box center [860, 396] width 16 height 16
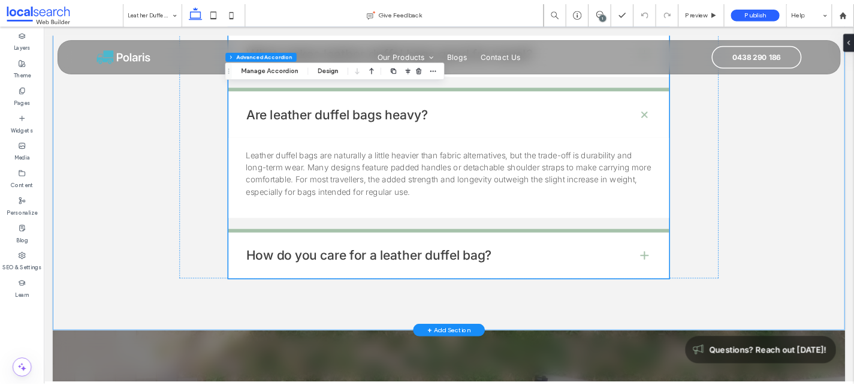
scroll to position [2062, 0]
